Goal: Use online tool/utility

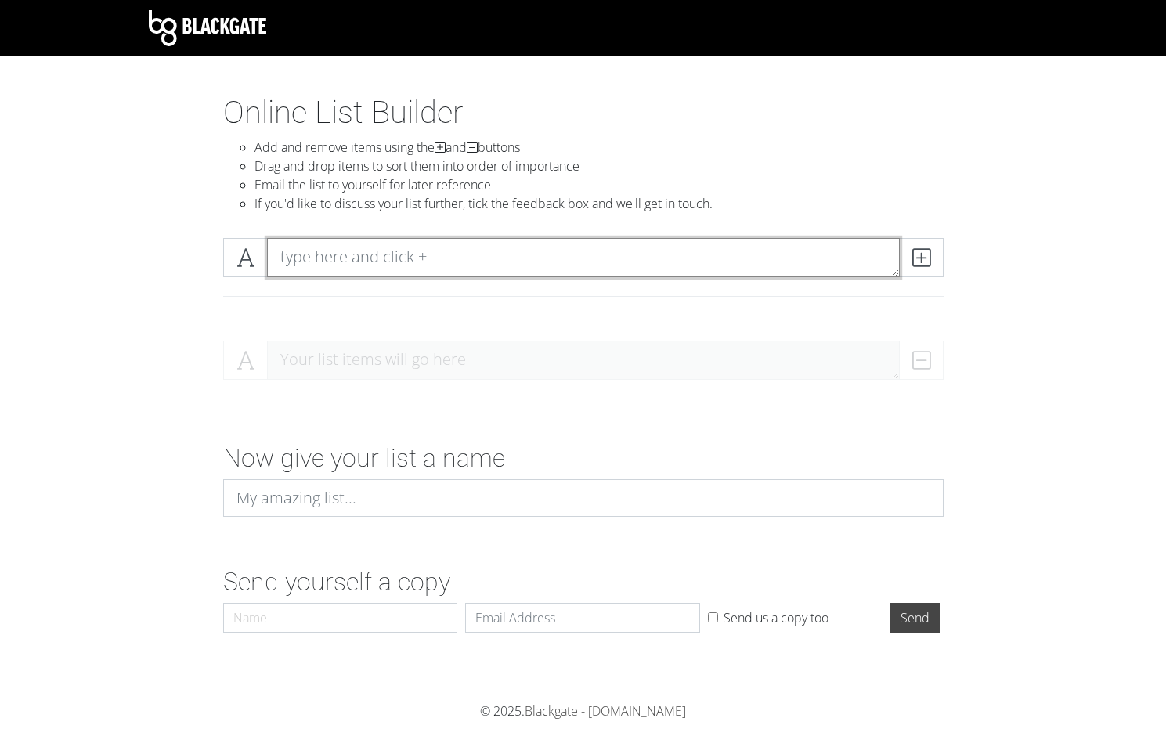
click at [330, 265] on textarea at bounding box center [583, 257] width 633 height 39
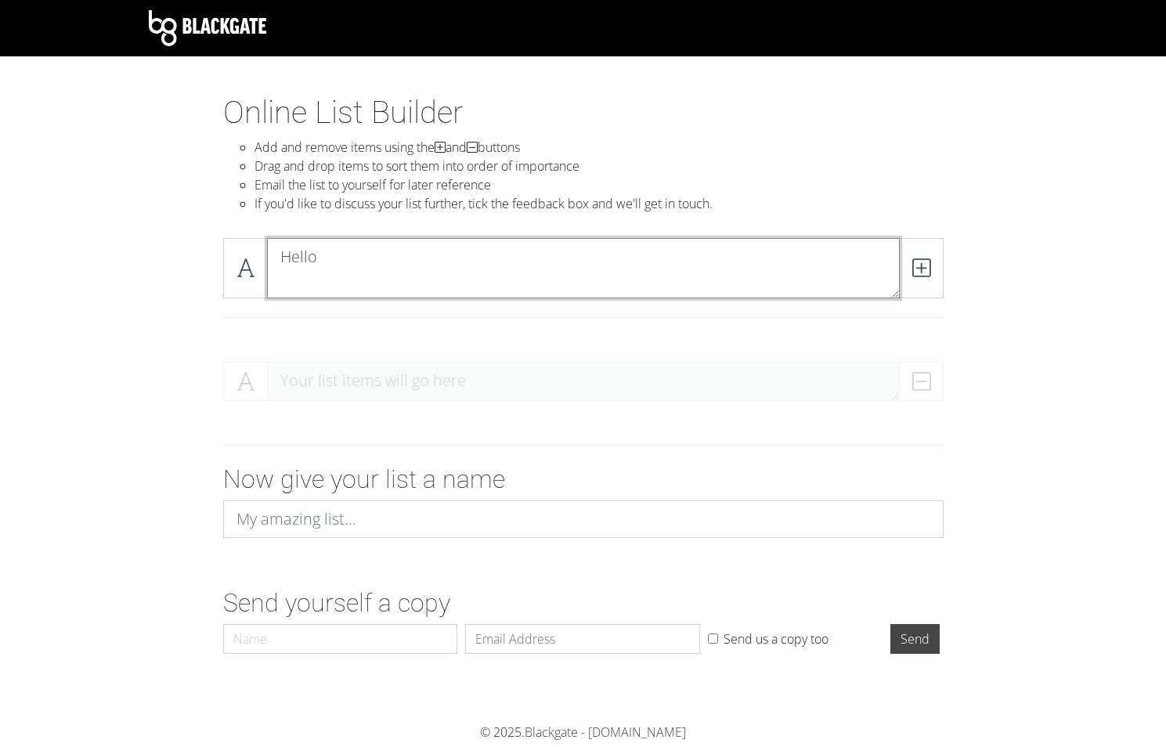
scroll to position [1, 0]
type textarea "Hello"
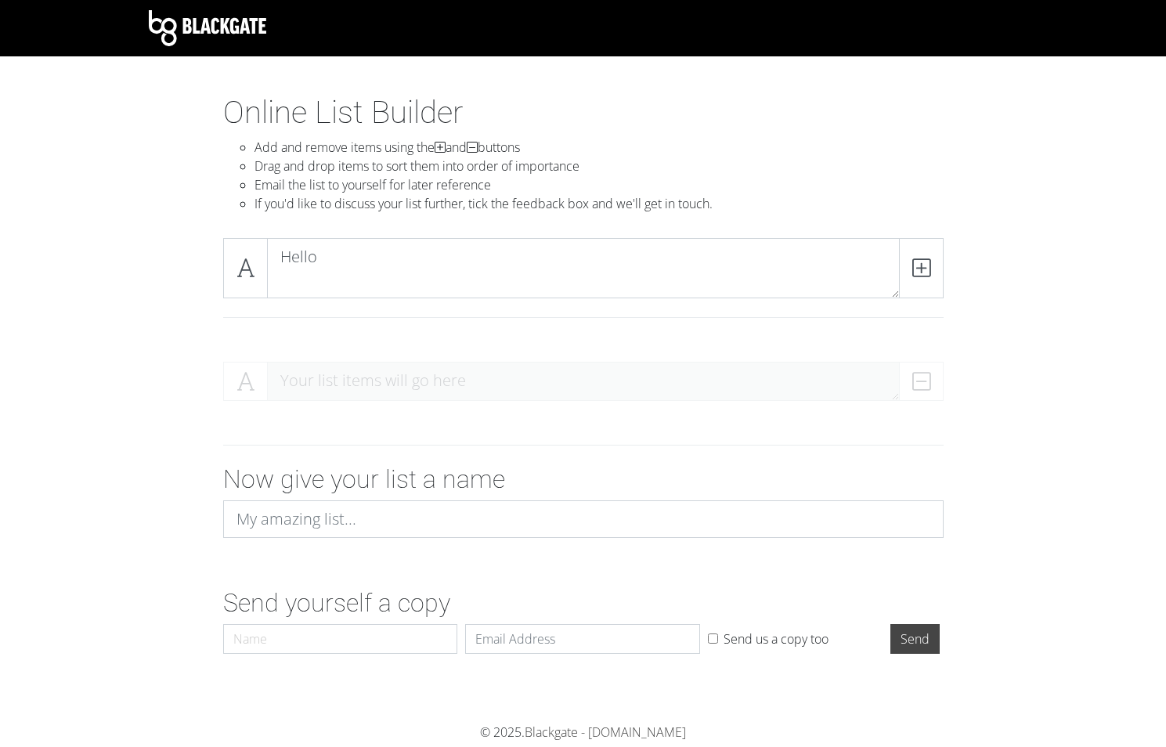
click at [357, 312] on div at bounding box center [583, 317] width 744 height 13
click at [273, 363] on div "Your list items will go here" at bounding box center [583, 388] width 721 height 52
click at [921, 273] on icon at bounding box center [921, 268] width 18 height 16
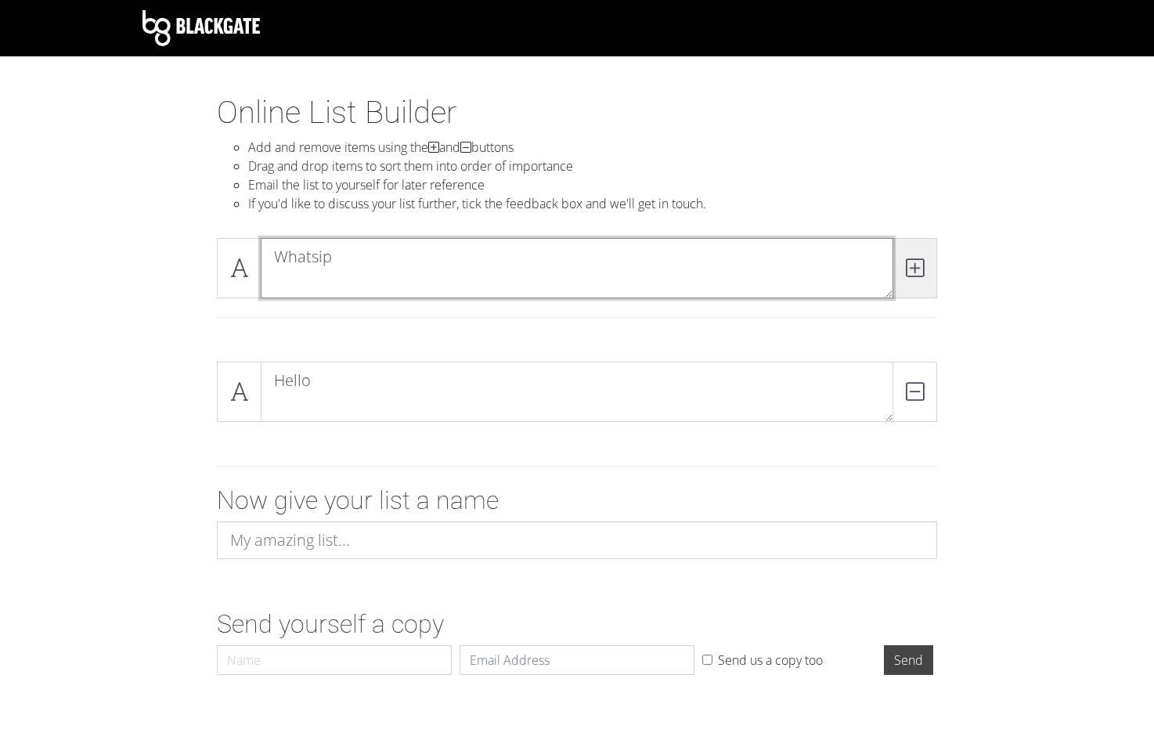
type textarea "Whatsip"
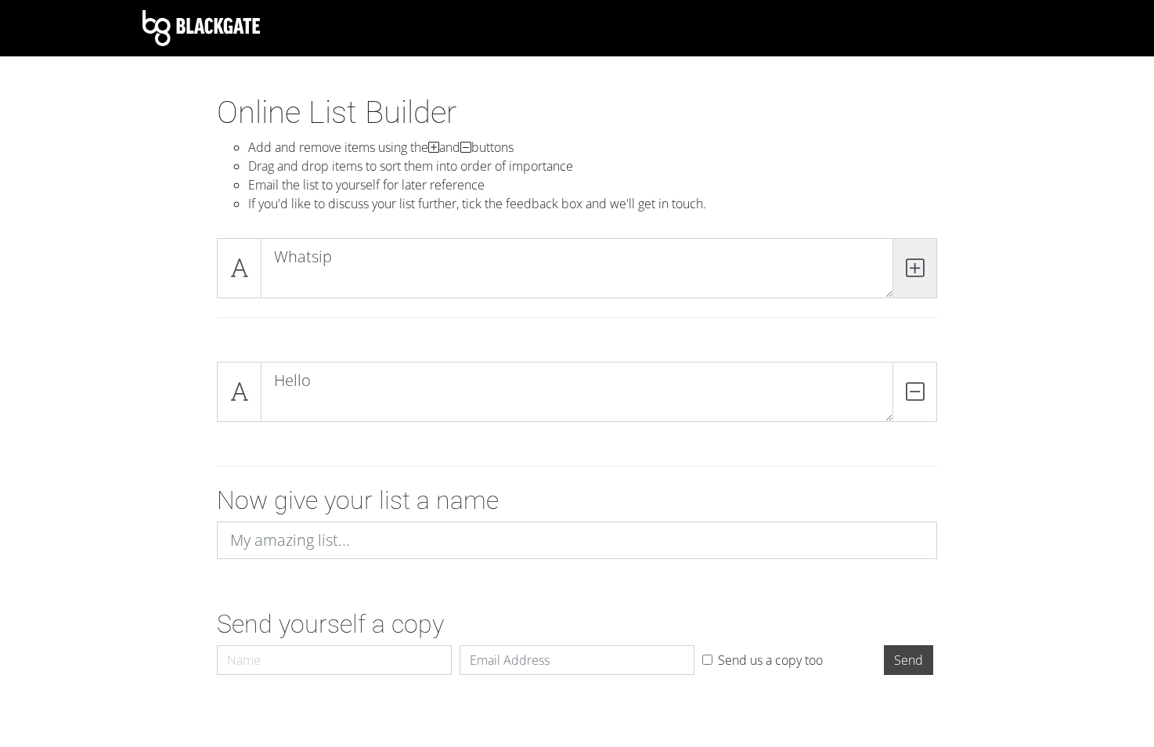
click at [914, 272] on icon at bounding box center [915, 268] width 18 height 16
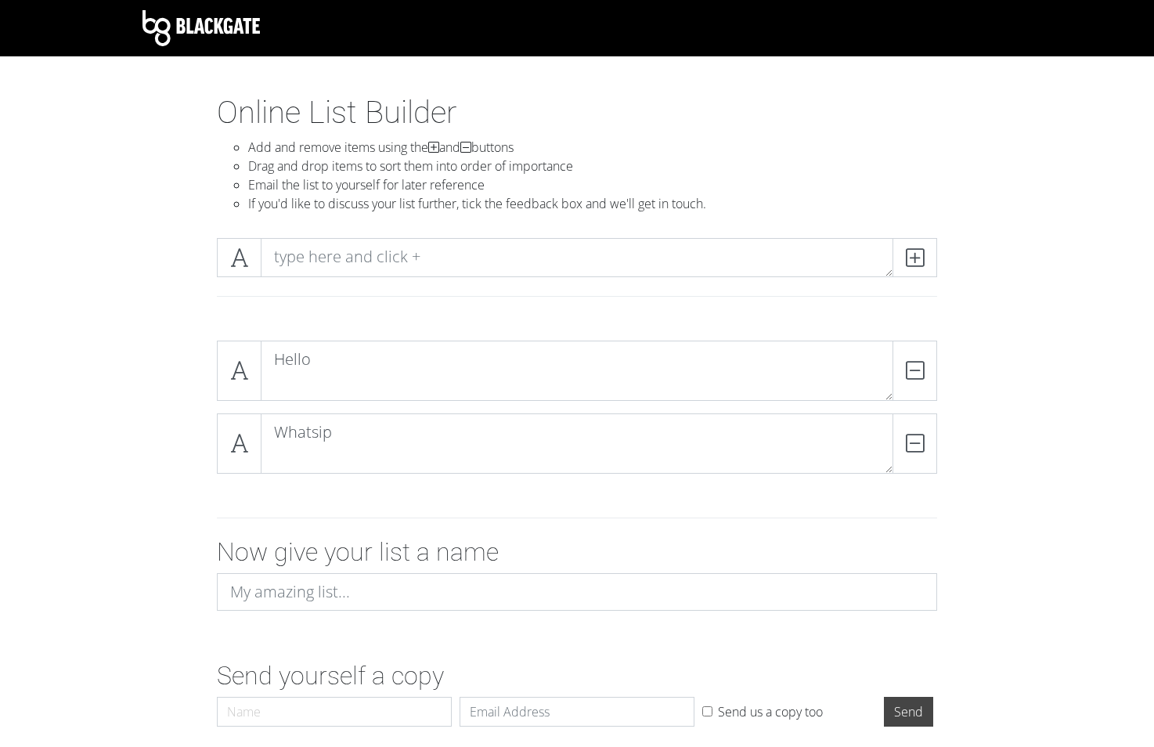
scroll to position [67, 0]
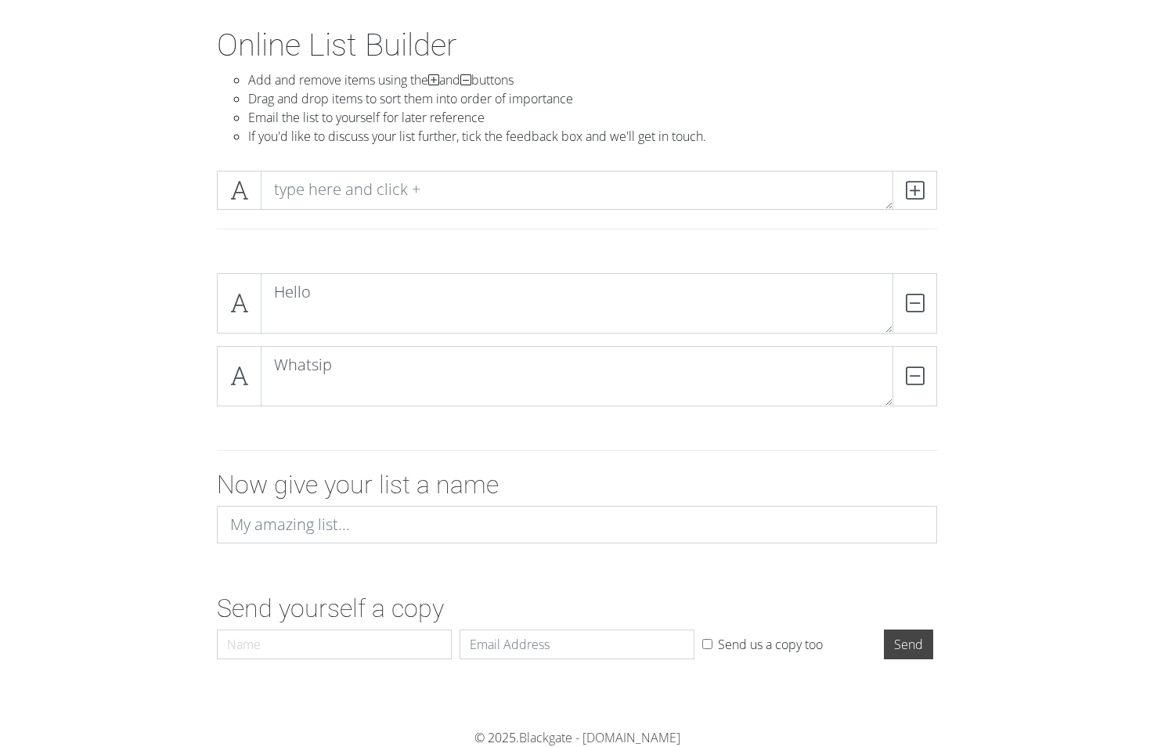
click at [1013, 465] on div at bounding box center [577, 451] width 893 height 38
